Goal: Task Accomplishment & Management: Manage account settings

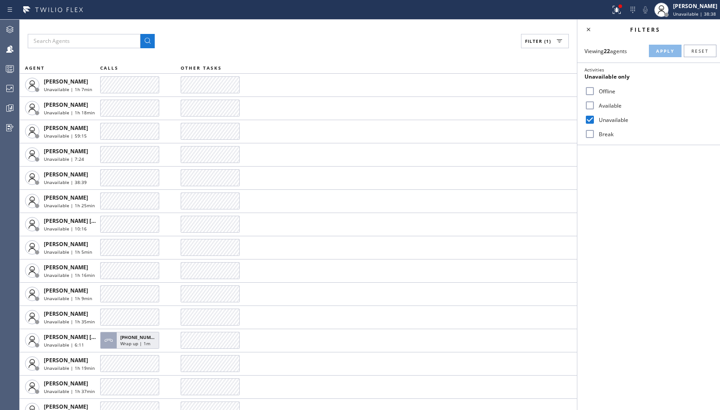
click at [608, 107] on label "Available" at bounding box center [654, 106] width 118 height 8
click at [595, 107] on input "Available" at bounding box center [589, 105] width 11 height 11
checkbox input "true"
click at [602, 120] on label "Unavailable" at bounding box center [654, 120] width 118 height 8
click at [595, 120] on input "Unavailable" at bounding box center [589, 119] width 11 height 11
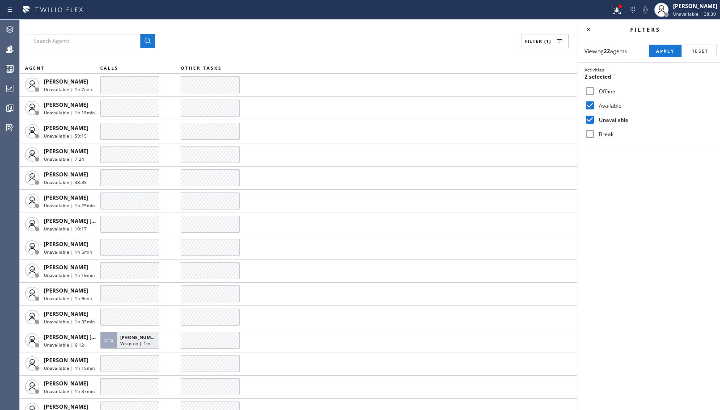
checkbox input "false"
click at [668, 53] on span "Apply" at bounding box center [665, 51] width 18 height 6
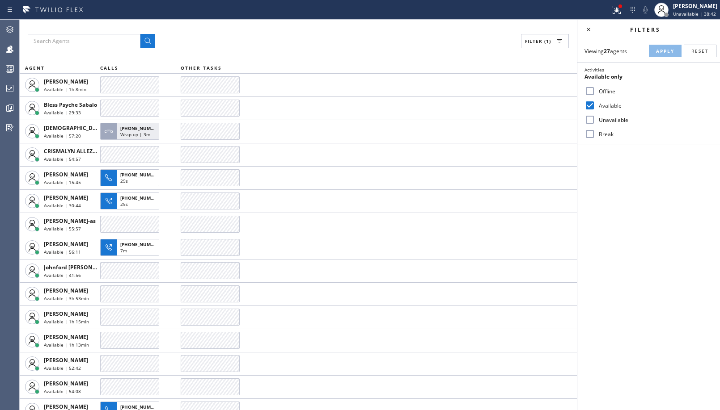
drag, startPoint x: 603, startPoint y: 104, endPoint x: 612, endPoint y: 127, distance: 24.5
click at [603, 105] on label "Available" at bounding box center [654, 106] width 118 height 8
click at [595, 105] on input "Available" at bounding box center [589, 105] width 11 height 11
checkbox input "false"
click at [618, 121] on label "Unavailable" at bounding box center [654, 120] width 118 height 8
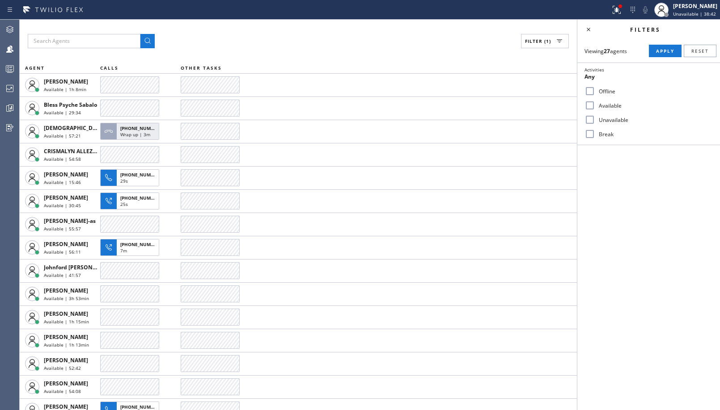
click at [595, 121] on input "Unavailable" at bounding box center [589, 119] width 11 height 11
checkbox input "true"
click at [653, 48] on button "Apply" at bounding box center [664, 51] width 33 height 13
